Goal: Task Accomplishment & Management: Use online tool/utility

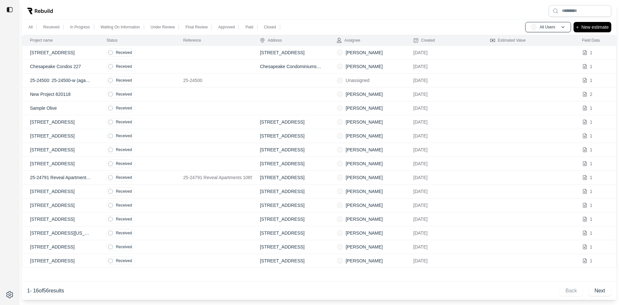
click at [52, 65] on p "Chesapeake Condos 227" at bounding box center [60, 66] width 61 height 6
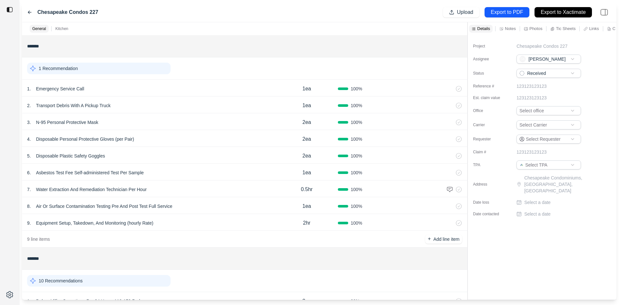
click at [54, 68] on p "1 Recommendation" at bounding box center [58, 68] width 39 height 6
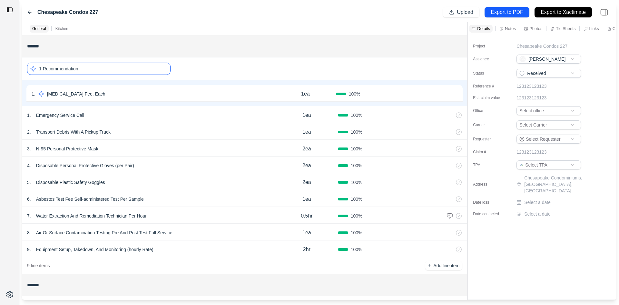
click at [450, 233] on icon at bounding box center [451, 233] width 2 height 4
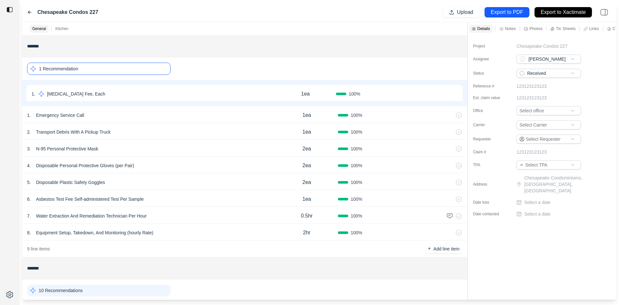
click at [307, 234] on p "2hr" at bounding box center [306, 233] width 7 height 8
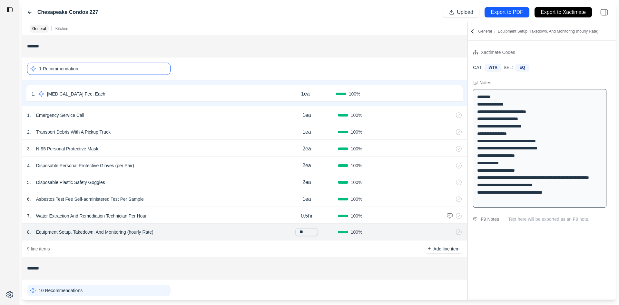
type input "*"
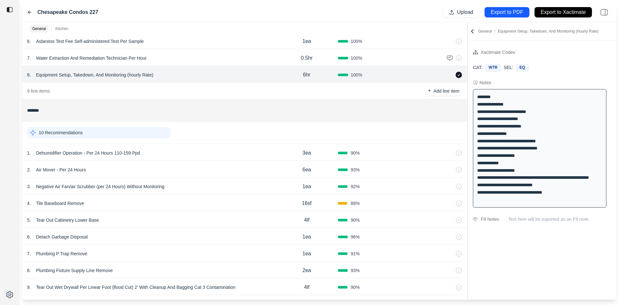
scroll to position [214, 0]
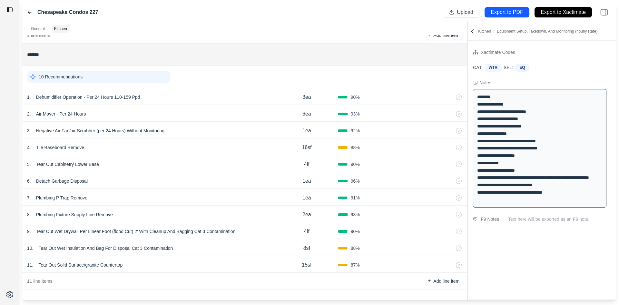
click at [307, 164] on p "4lf" at bounding box center [306, 164] width 5 height 8
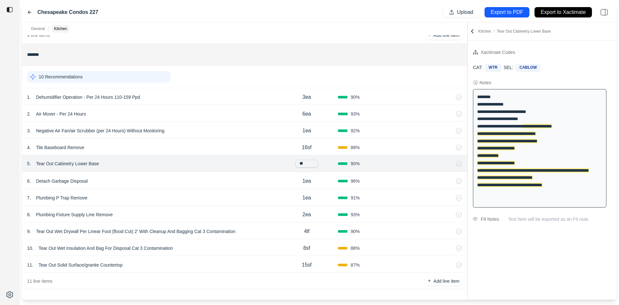
type input "*"
type input "***"
click at [56, 76] on p "10 Recommendations" at bounding box center [61, 77] width 44 height 6
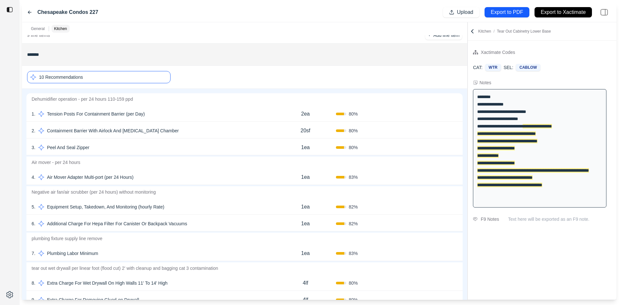
click at [438, 130] on button "Confirm" at bounding box center [439, 131] width 21 height 10
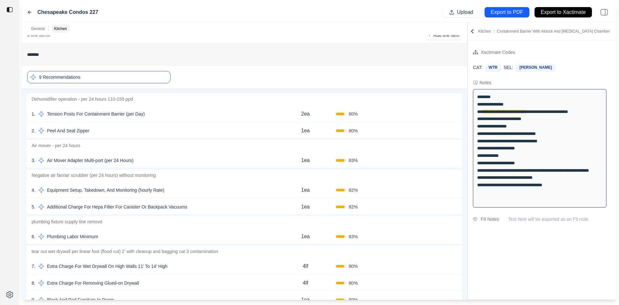
click at [437, 131] on button "Confirm" at bounding box center [439, 131] width 21 height 10
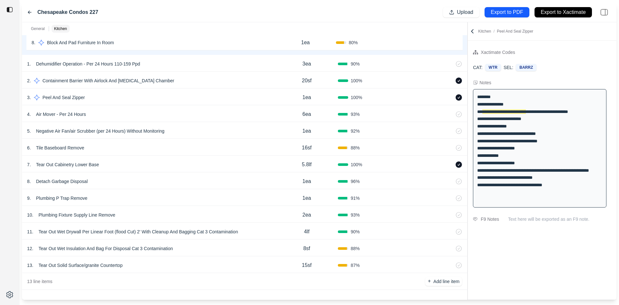
scroll to position [454, 0]
click at [497, 11] on p "Export to PDF" at bounding box center [507, 12] width 32 height 7
